Goal: Transaction & Acquisition: Obtain resource

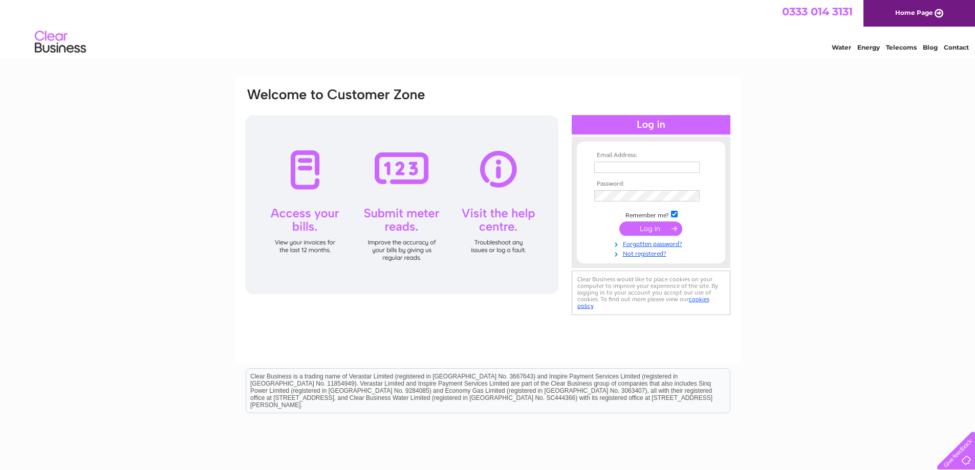
type input "kay@thepetfoodco.co.uk"
click at [656, 228] on input "submit" at bounding box center [650, 229] width 63 height 14
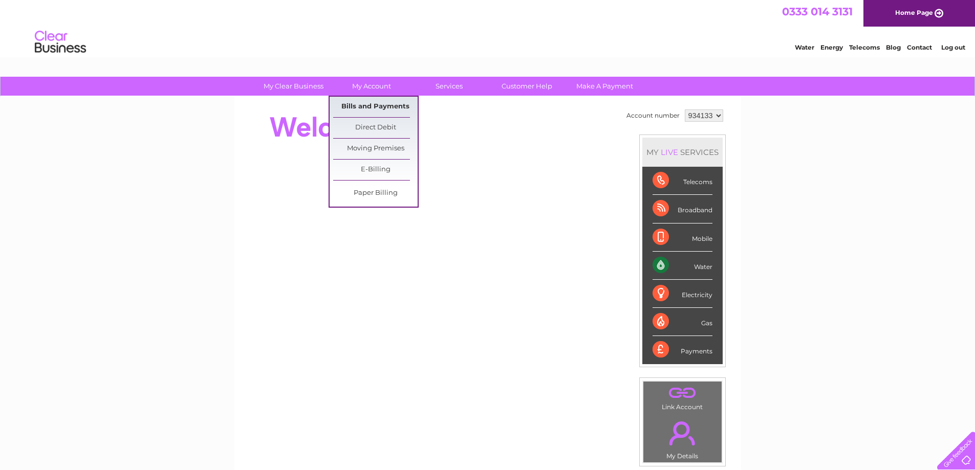
click at [363, 104] on link "Bills and Payments" at bounding box center [375, 107] width 84 height 20
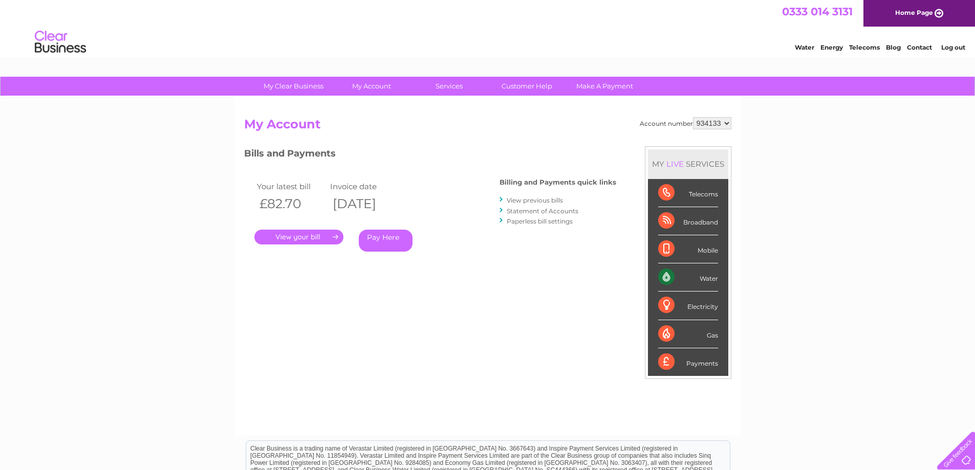
click at [308, 237] on link "." at bounding box center [298, 237] width 89 height 15
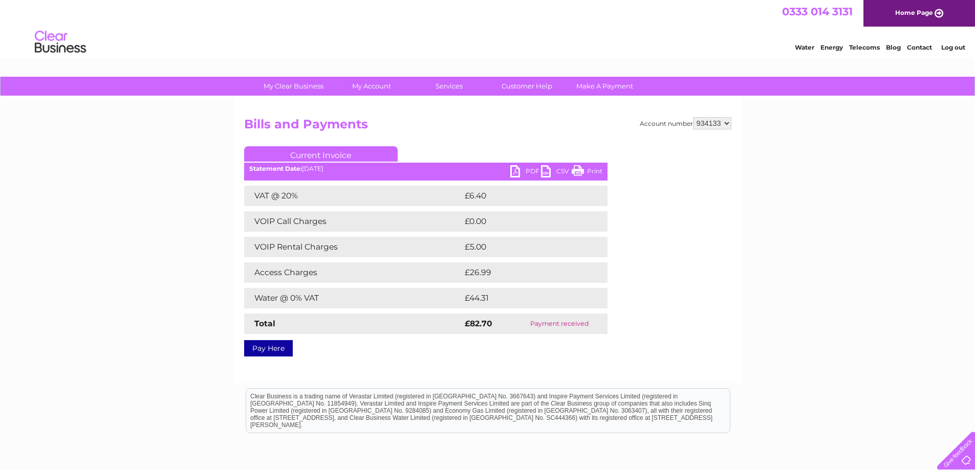
click at [533, 168] on link "PDF" at bounding box center [525, 172] width 31 height 15
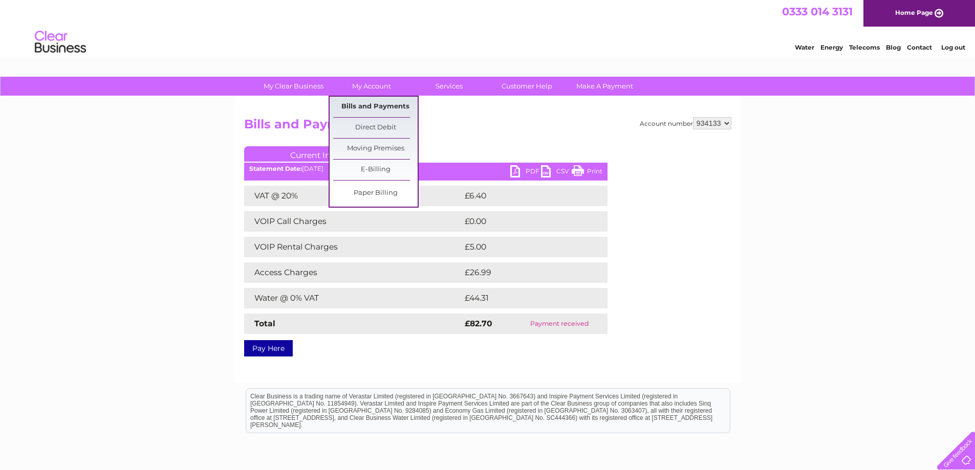
click at [366, 102] on link "Bills and Payments" at bounding box center [375, 107] width 84 height 20
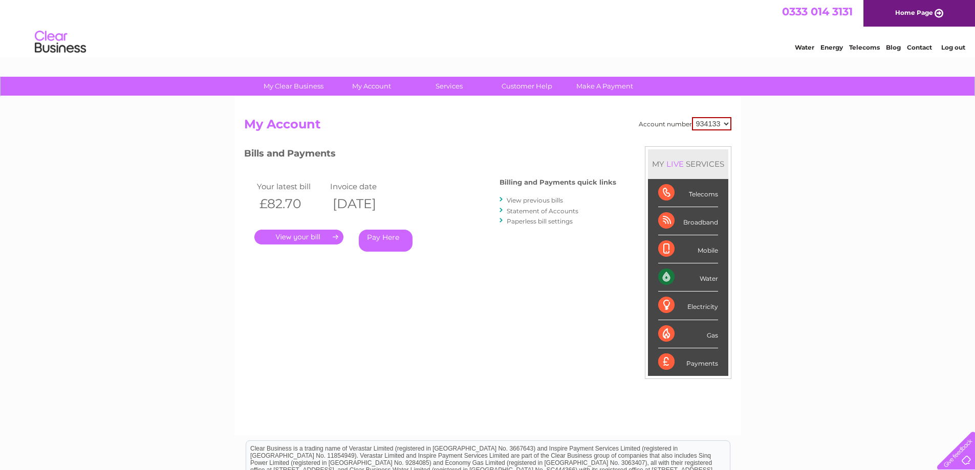
click at [713, 123] on select "934133 934135" at bounding box center [711, 123] width 39 height 13
select select "934135"
click at [692, 117] on select "934133 934135" at bounding box center [711, 123] width 39 height 13
click at [285, 238] on link "." at bounding box center [298, 237] width 89 height 15
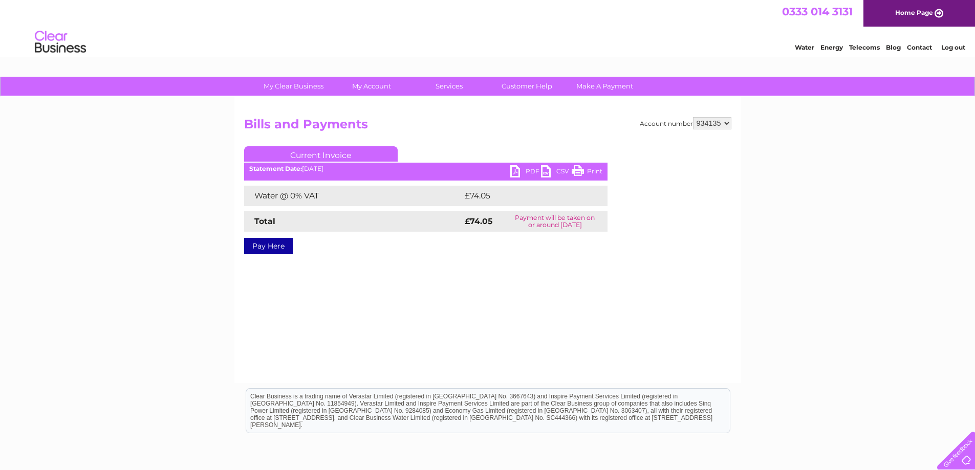
click at [528, 169] on link "PDF" at bounding box center [525, 172] width 31 height 15
click at [953, 46] on link "Log out" at bounding box center [953, 47] width 24 height 8
